Goal: Check status: Check status

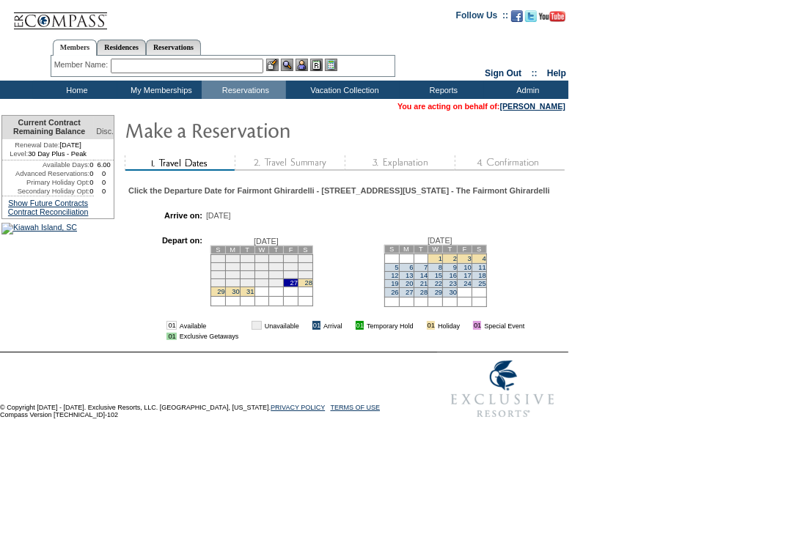
click at [254, 295] on link "31" at bounding box center [249, 291] width 7 height 7
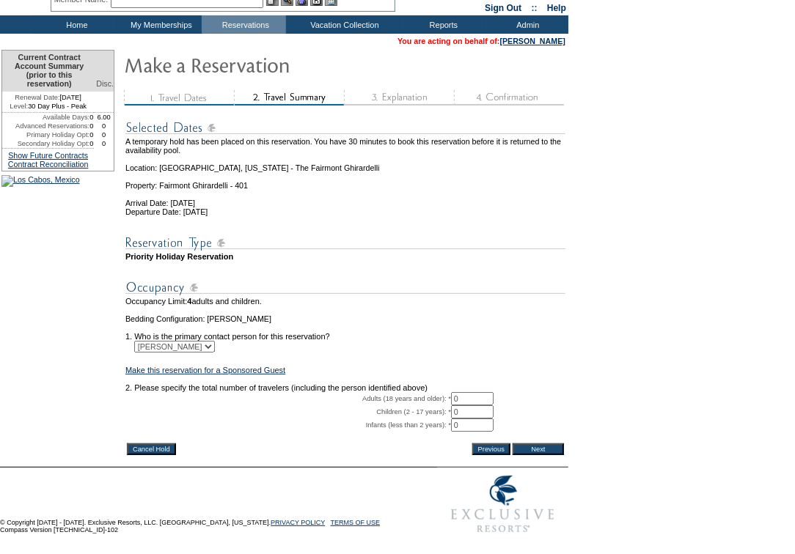
scroll to position [99, 0]
drag, startPoint x: 466, startPoint y: 394, endPoint x: 454, endPoint y: 390, distance: 13.0
click at [454, 392] on input "0" at bounding box center [472, 398] width 43 height 13
